Goal: Download file/media

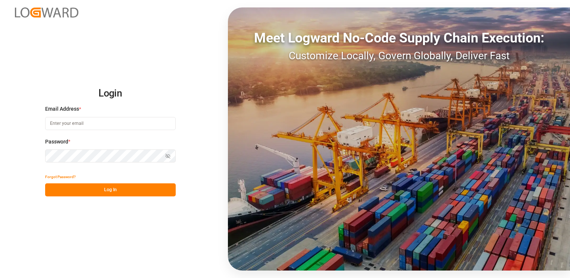
type input "[PERSON_NAME][EMAIL_ADDRESS][DOMAIN_NAME]"
click at [105, 188] on button "Log In" at bounding box center [110, 189] width 130 height 13
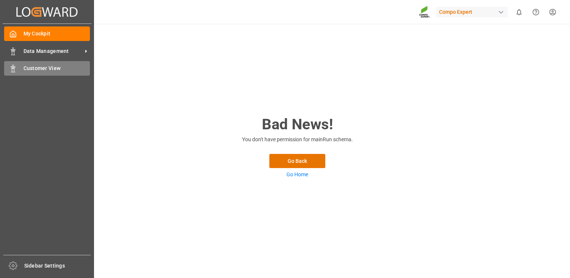
click at [17, 64] on div "Customer View Customer View" at bounding box center [47, 68] width 86 height 15
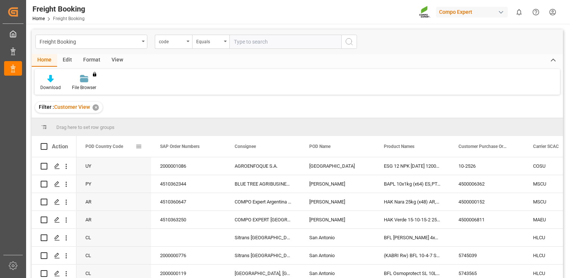
click at [140, 144] on span at bounding box center [138, 146] width 7 height 7
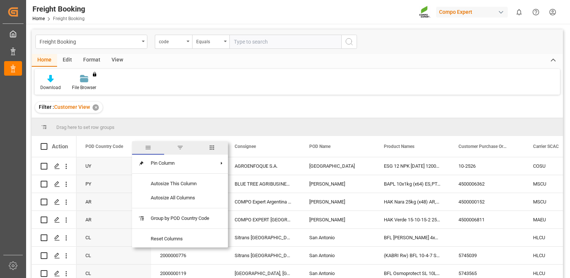
click at [179, 148] on span "filter" at bounding box center [180, 147] width 7 height 7
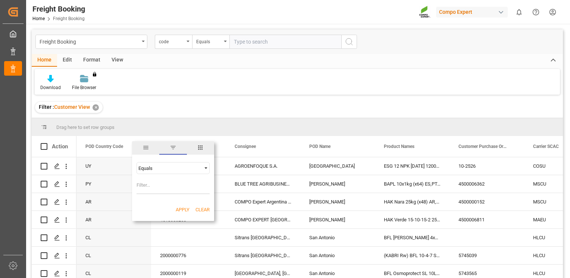
click at [204, 167] on span "Filtering operator" at bounding box center [205, 168] width 7 height 7
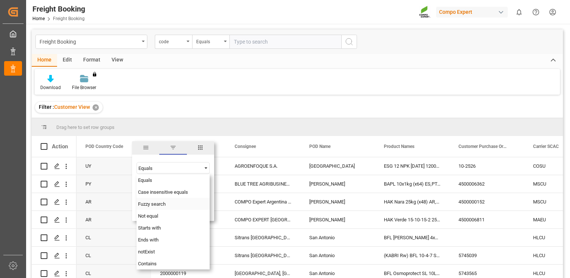
click at [167, 201] on div "Equals Case insensitive equals Fuzzy search Not equal Starts with Ends with not…" at bounding box center [172, 221] width 73 height 95
click at [166, 205] on div "Fuzzy search" at bounding box center [172, 204] width 73 height 12
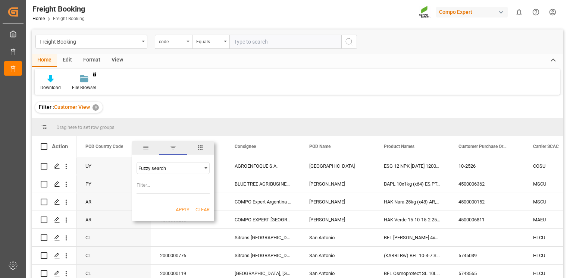
click at [154, 190] on input "Filter Value" at bounding box center [172, 186] width 73 height 15
type input "CL"
click at [182, 210] on button "Apply" at bounding box center [183, 209] width 14 height 7
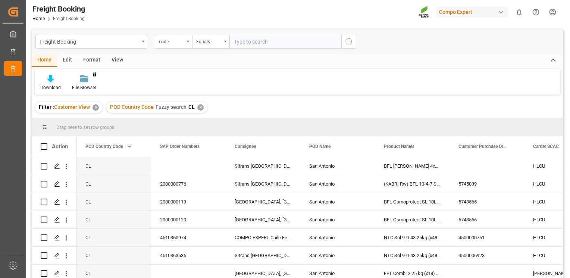
click at [52, 82] on icon at bounding box center [50, 78] width 6 height 7
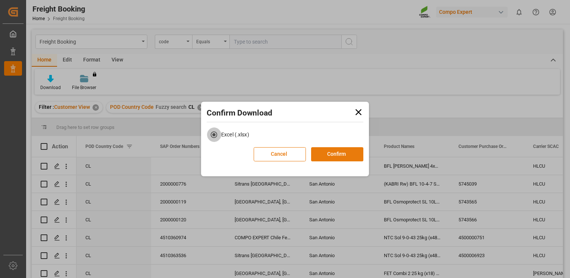
click at [344, 152] on button "Confirm" at bounding box center [337, 154] width 52 height 14
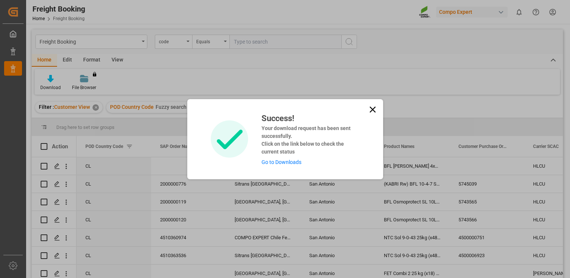
click at [279, 162] on link "Go to Downloads" at bounding box center [281, 162] width 40 height 6
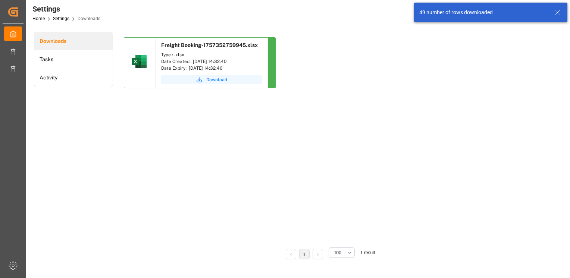
click at [212, 79] on span "Download" at bounding box center [216, 79] width 21 height 7
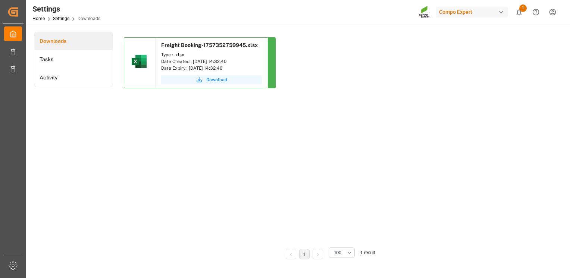
click at [201, 80] on icon "submit" at bounding box center [199, 79] width 7 height 7
